Goal: Navigation & Orientation: Find specific page/section

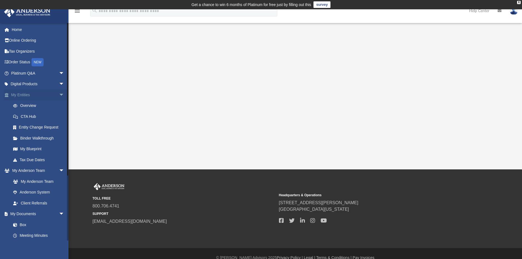
click at [25, 94] on link "My Entities arrow_drop_down" at bounding box center [38, 94] width 69 height 11
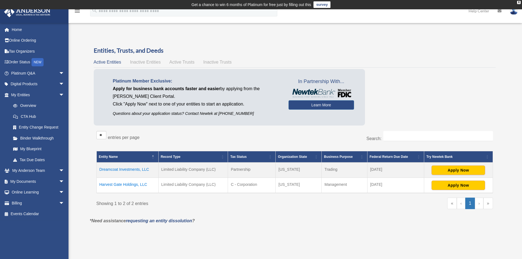
click at [116, 169] on td "Dreamcoat Investments, LLC" at bounding box center [127, 169] width 62 height 15
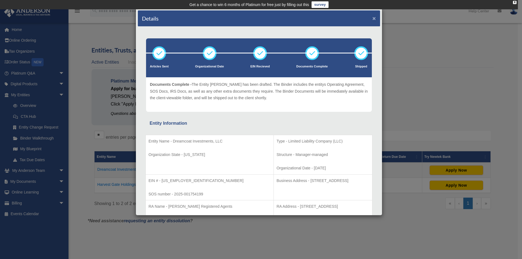
click at [372, 16] on button "×" at bounding box center [374, 18] width 4 height 6
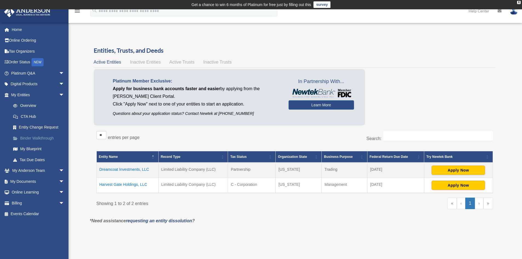
click at [41, 137] on link "Binder Walkthrough" at bounding box center [40, 138] width 65 height 11
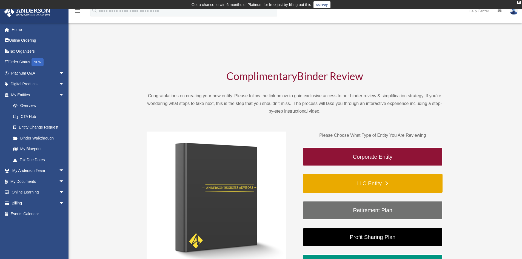
click at [358, 182] on link "LLC Entity" at bounding box center [373, 183] width 140 height 19
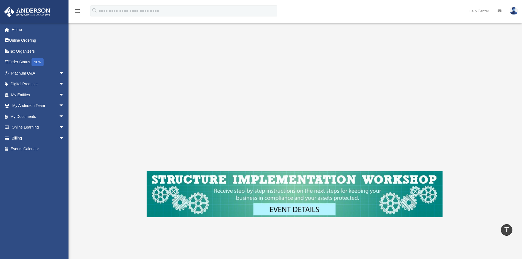
scroll to position [111, 0]
click at [26, 85] on link "Digital Products arrow_drop_down" at bounding box center [38, 84] width 69 height 11
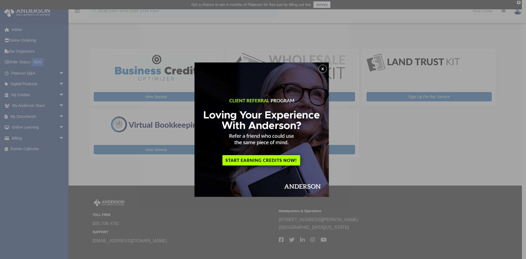
click at [323, 68] on button "x" at bounding box center [322, 69] width 8 height 8
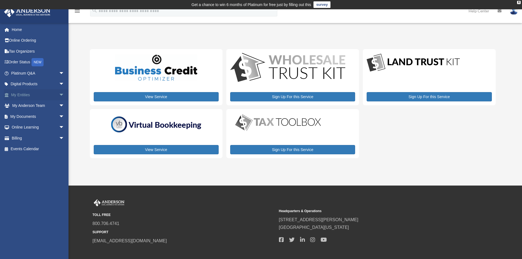
click at [21, 95] on link "My Entities arrow_drop_down" at bounding box center [38, 94] width 69 height 11
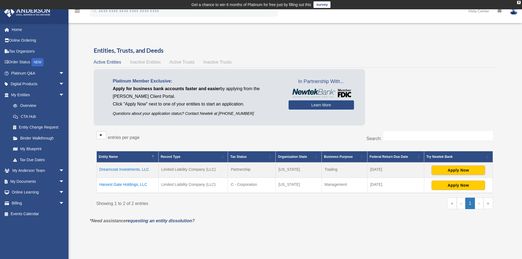
click at [120, 169] on td "Dreamcoat Investments, LLC" at bounding box center [127, 169] width 62 height 15
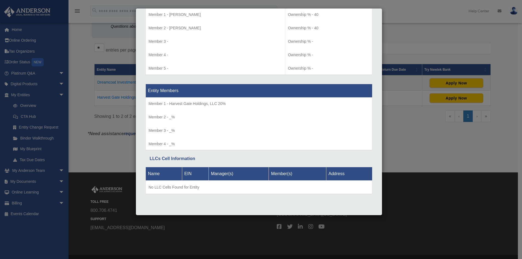
scroll to position [103, 0]
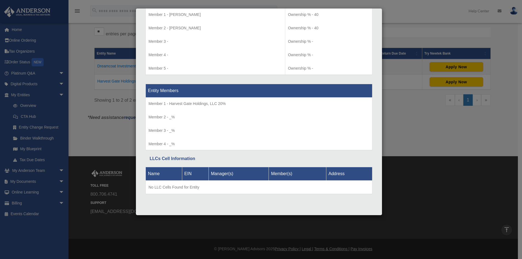
click at [205, 222] on div "Details × Articles Sent Organizational Date" at bounding box center [261, 129] width 522 height 259
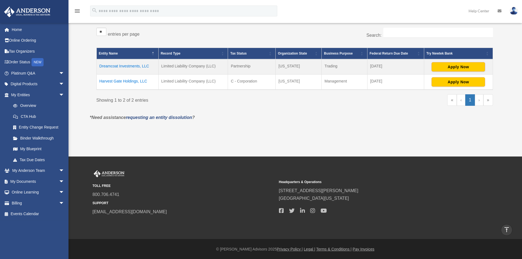
click at [137, 82] on td "Harvest Gate Holdings, LLC" at bounding box center [127, 81] width 62 height 15
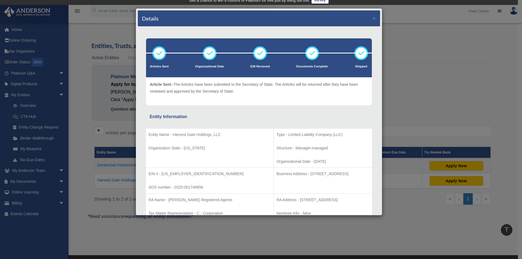
scroll to position [0, 0]
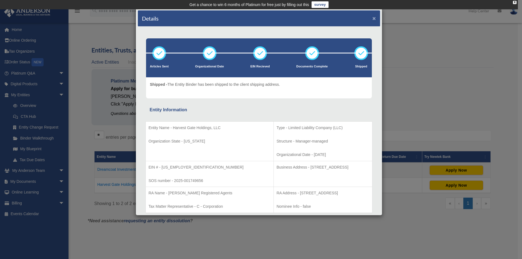
click at [372, 20] on button "×" at bounding box center [374, 18] width 4 height 6
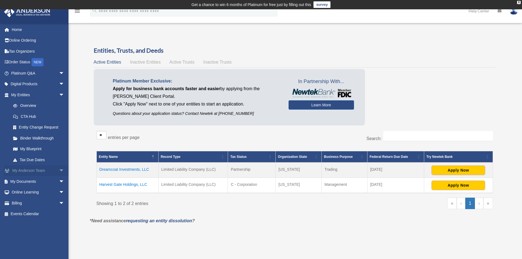
click at [31, 172] on link "My Anderson Team arrow_drop_down" at bounding box center [38, 170] width 69 height 11
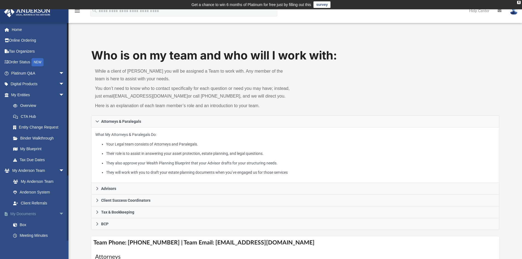
click at [30, 215] on link "My Documents arrow_drop_down" at bounding box center [38, 213] width 69 height 11
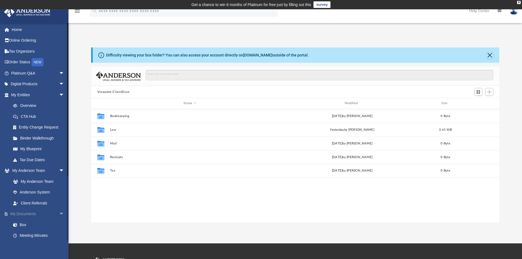
scroll to position [120, 404]
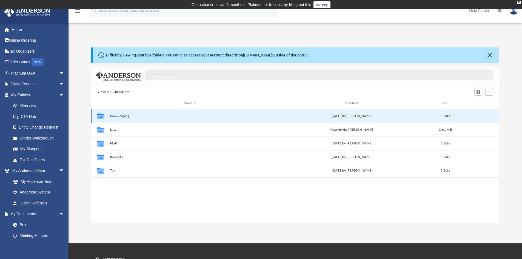
click at [117, 117] on button "Bookkeeping" at bounding box center [190, 116] width 160 height 4
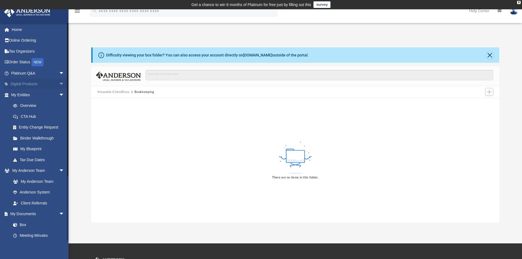
click at [30, 84] on link "Digital Products arrow_drop_down" at bounding box center [38, 84] width 69 height 11
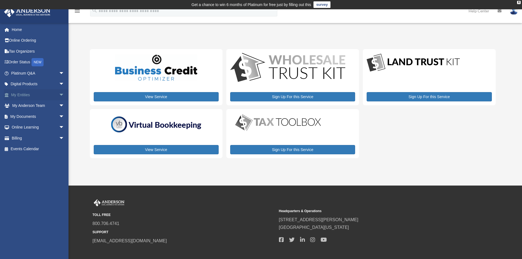
click at [25, 97] on link "My Entities arrow_drop_down" at bounding box center [38, 94] width 69 height 11
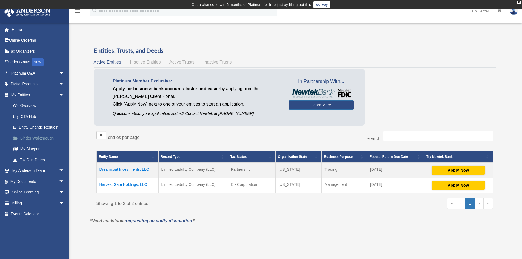
click at [42, 136] on link "Binder Walkthrough" at bounding box center [40, 138] width 65 height 11
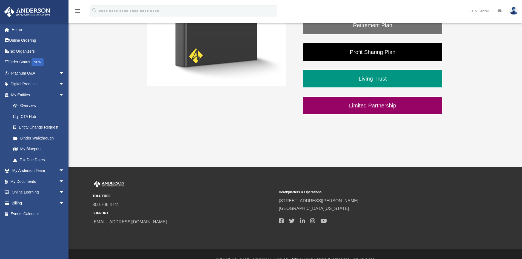
scroll to position [195, 0]
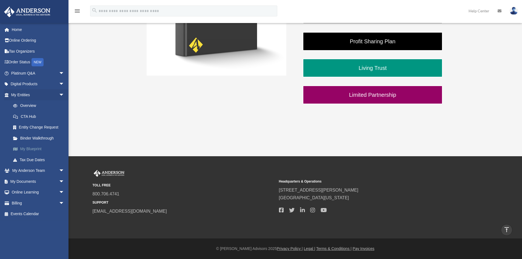
click at [34, 148] on link "My Blueprint" at bounding box center [40, 148] width 65 height 11
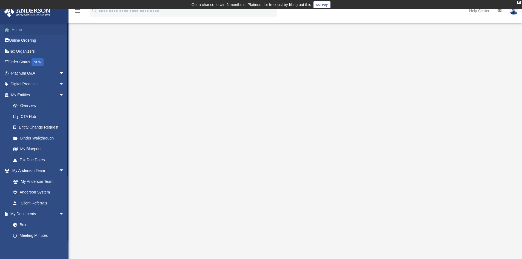
click at [18, 28] on link "Home" at bounding box center [38, 29] width 69 height 11
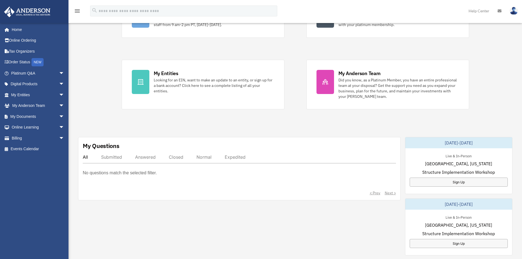
scroll to position [82, 0]
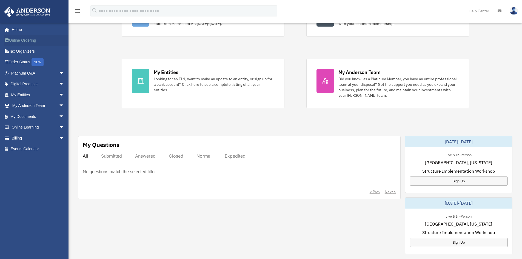
click at [21, 40] on link "Online Ordering" at bounding box center [38, 40] width 69 height 11
click at [59, 72] on span "arrow_drop_down" at bounding box center [64, 73] width 11 height 11
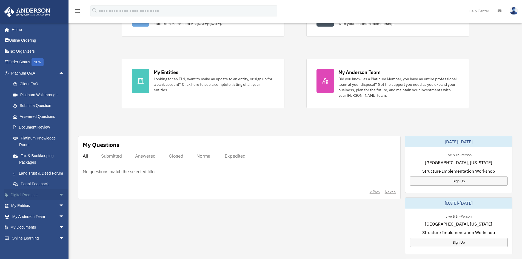
click at [59, 200] on span "arrow_drop_down" at bounding box center [64, 194] width 11 height 11
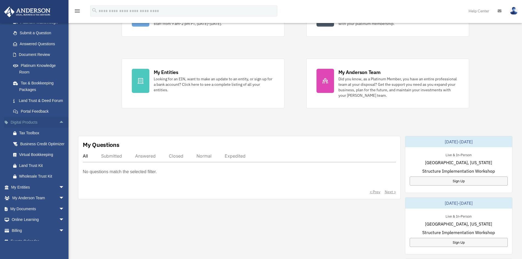
scroll to position [93, 0]
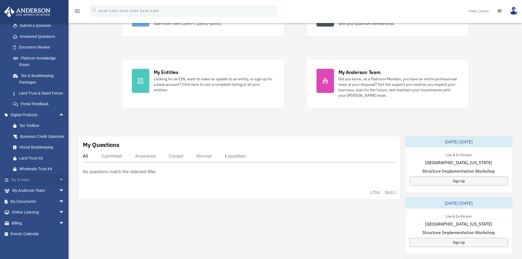
click at [59, 179] on span "arrow_drop_down" at bounding box center [64, 179] width 11 height 11
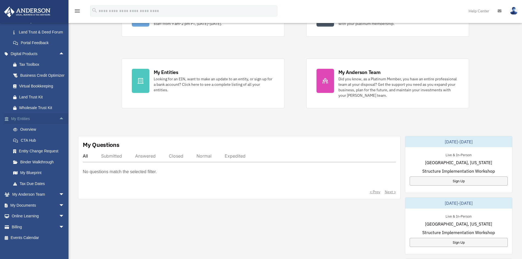
scroll to position [158, 0]
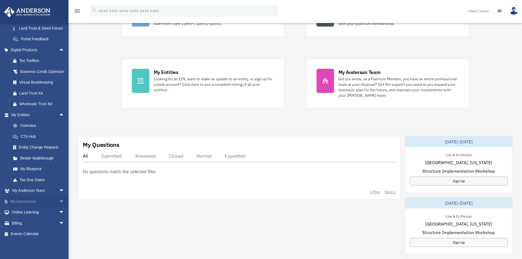
click at [59, 200] on span "arrow_drop_down" at bounding box center [64, 201] width 11 height 11
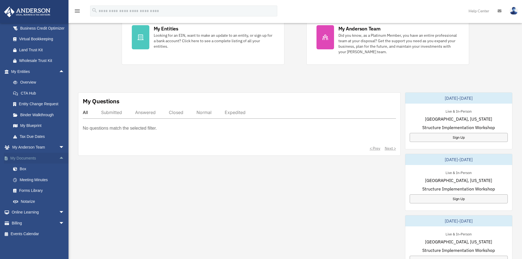
scroll to position [126, 0]
click at [36, 191] on link "Forms Library" at bounding box center [40, 190] width 65 height 11
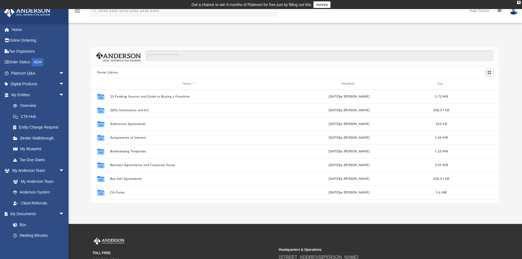
scroll to position [120, 404]
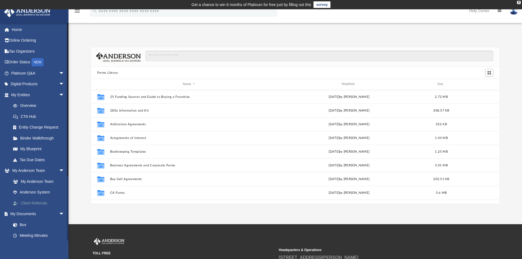
click at [36, 203] on link "Client Referrals" at bounding box center [40, 202] width 65 height 11
